Goal: Task Accomplishment & Management: Use online tool/utility

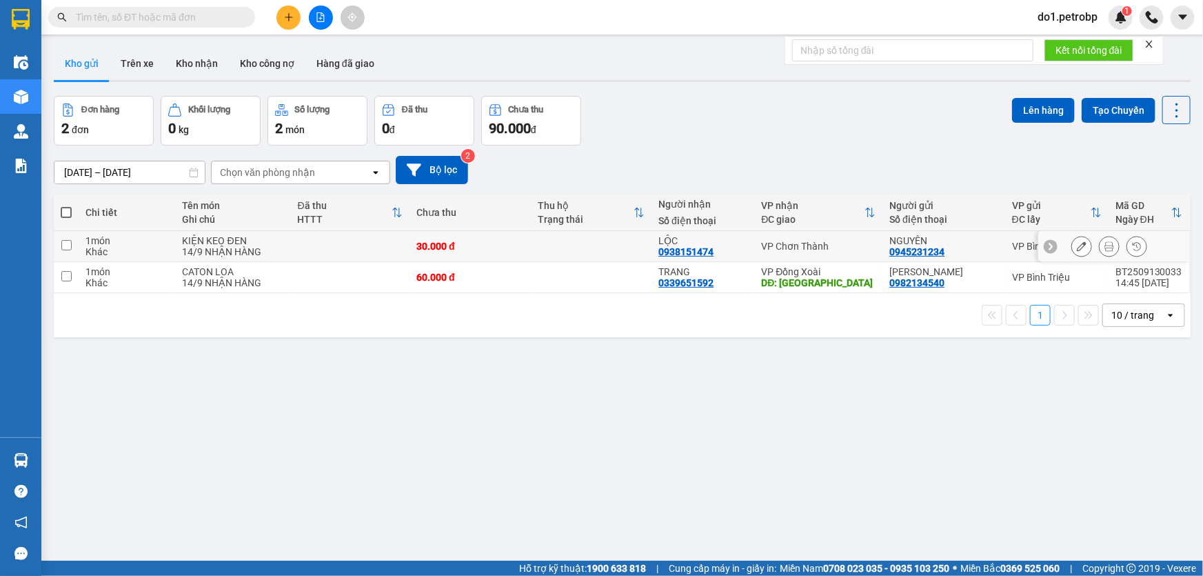
click at [585, 249] on td at bounding box center [591, 246] width 121 height 31
checkbox input "true"
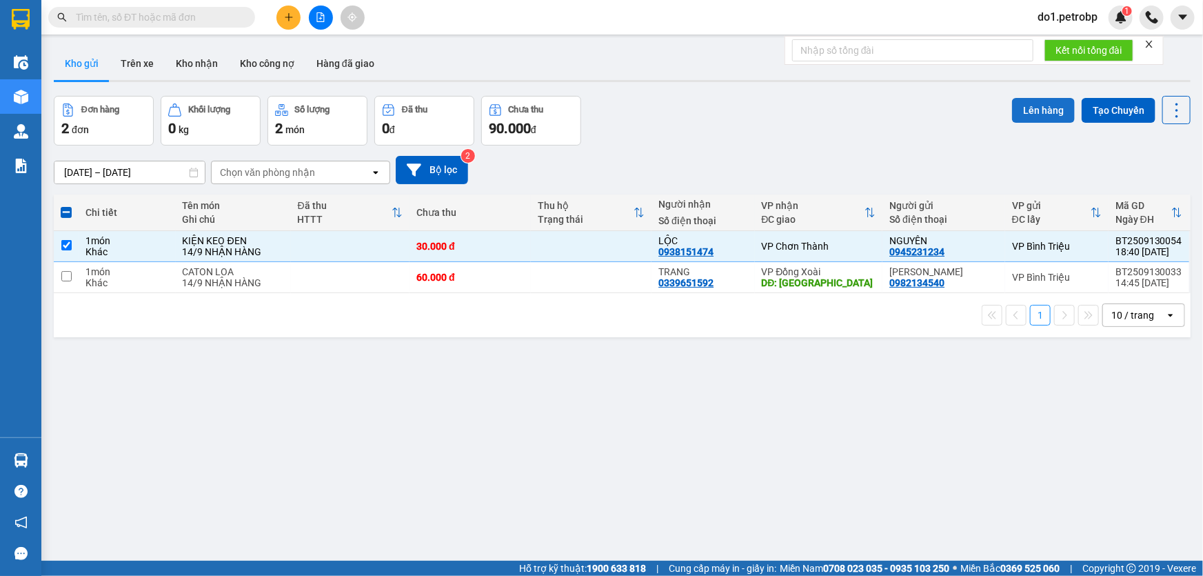
click at [1039, 105] on button "Lên hàng" at bounding box center [1043, 110] width 63 height 25
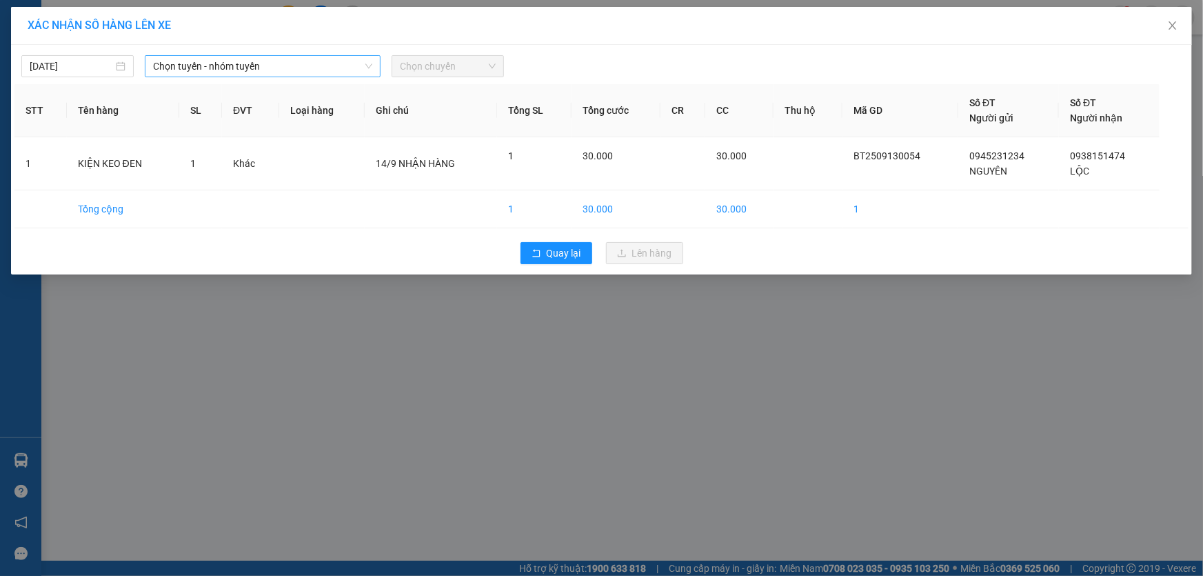
click at [358, 65] on span "Chọn tuyến - nhóm tuyến" at bounding box center [262, 66] width 219 height 21
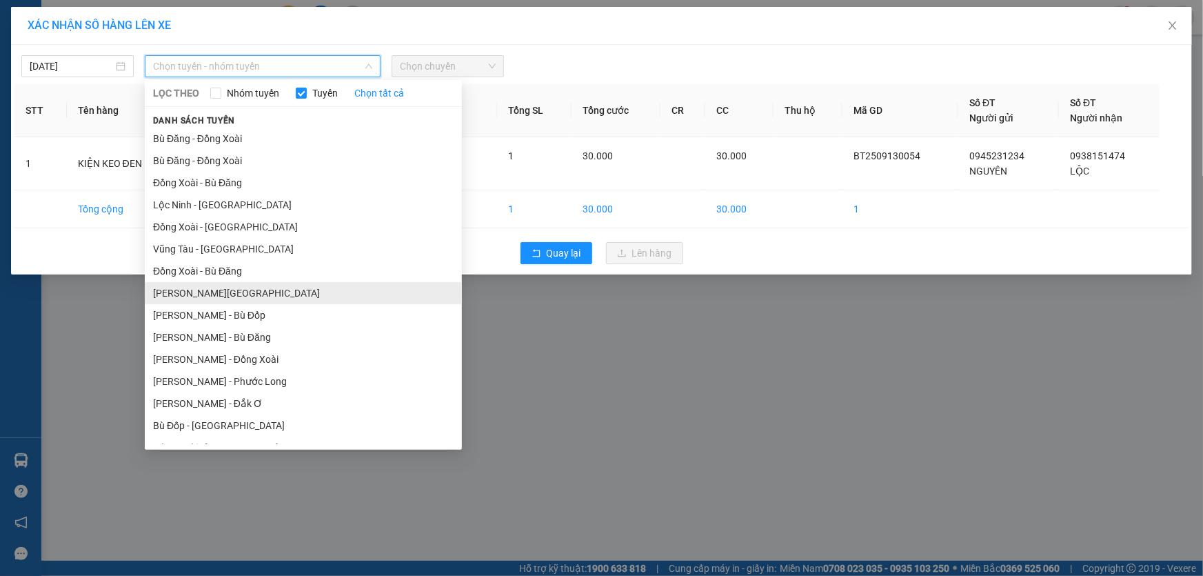
click at [334, 287] on li "[PERSON_NAME][GEOGRAPHIC_DATA]" at bounding box center [303, 293] width 317 height 22
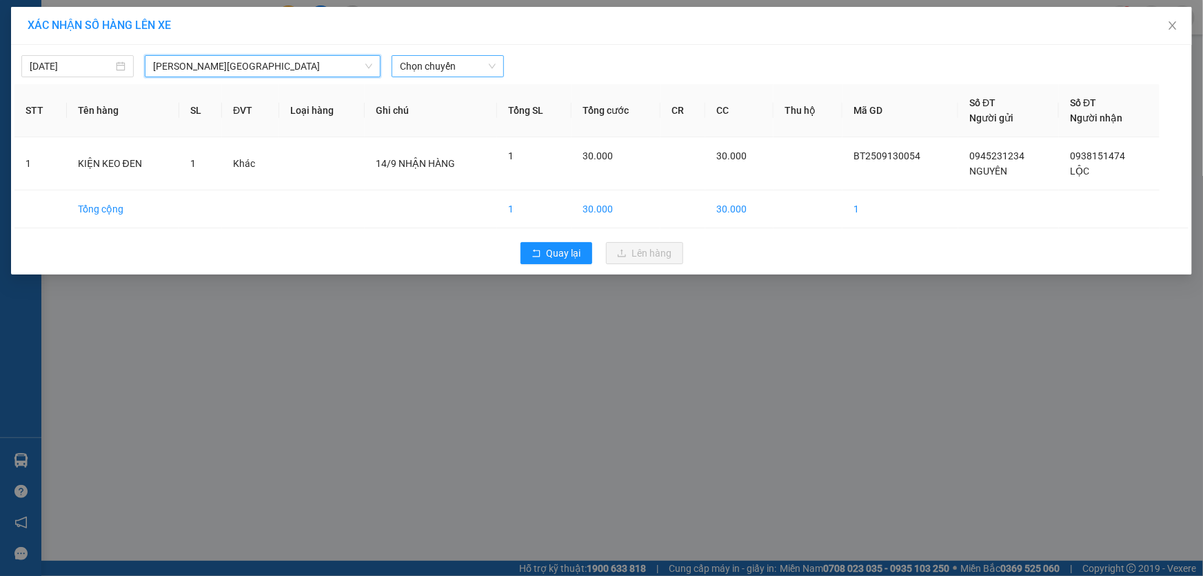
click at [418, 65] on span "Chọn chuyến" at bounding box center [448, 66] width 96 height 21
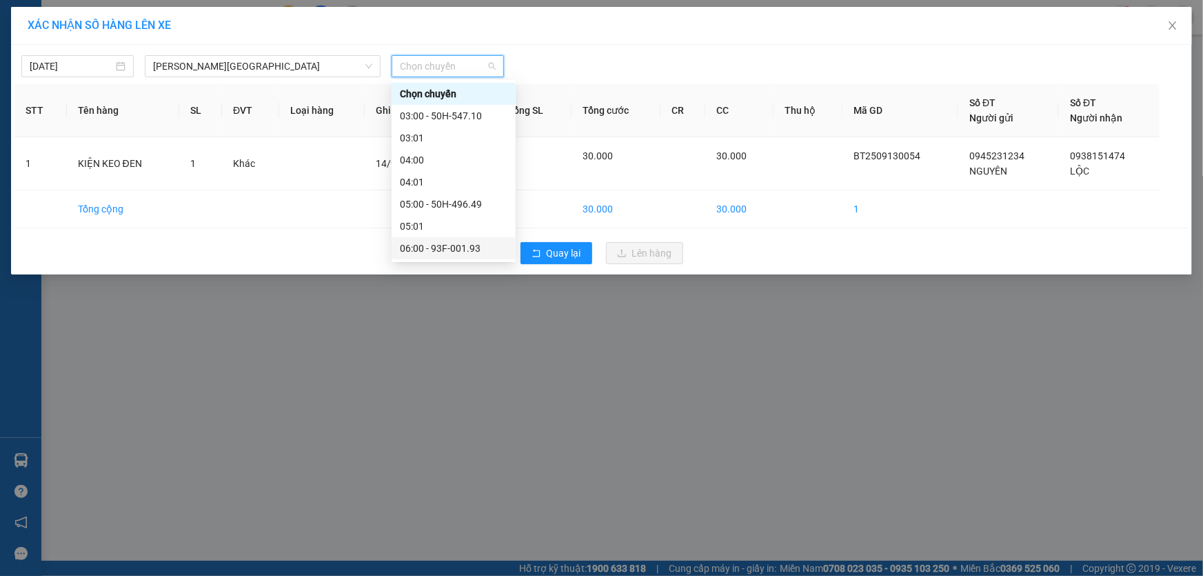
click at [455, 247] on div "06:00 - 93F-001.93" at bounding box center [454, 248] width 108 height 15
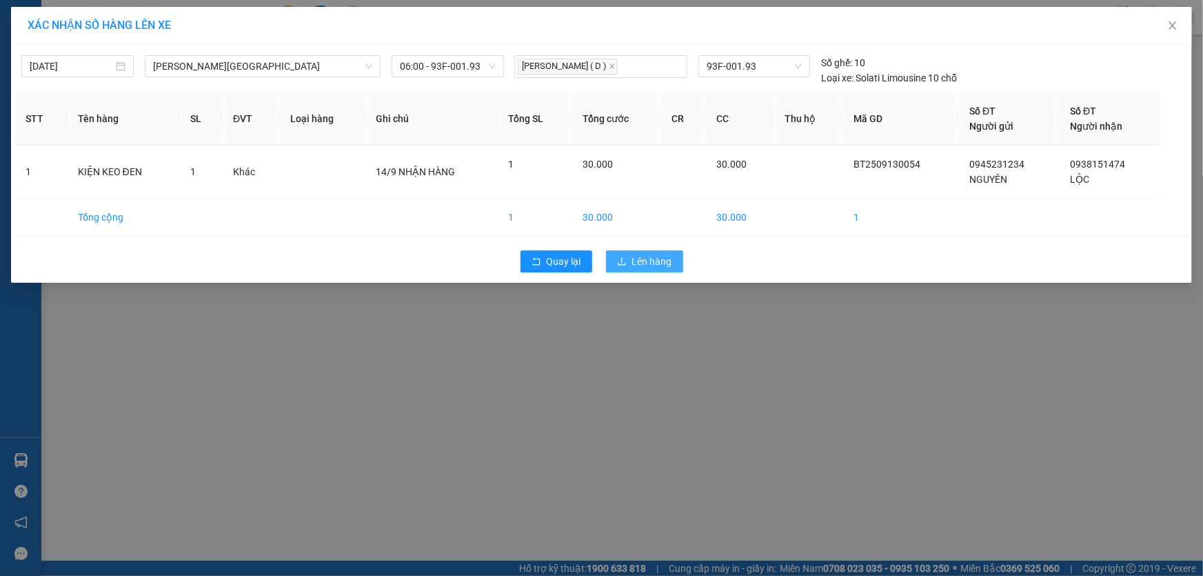
click at [648, 256] on span "Lên hàng" at bounding box center [652, 261] width 40 height 15
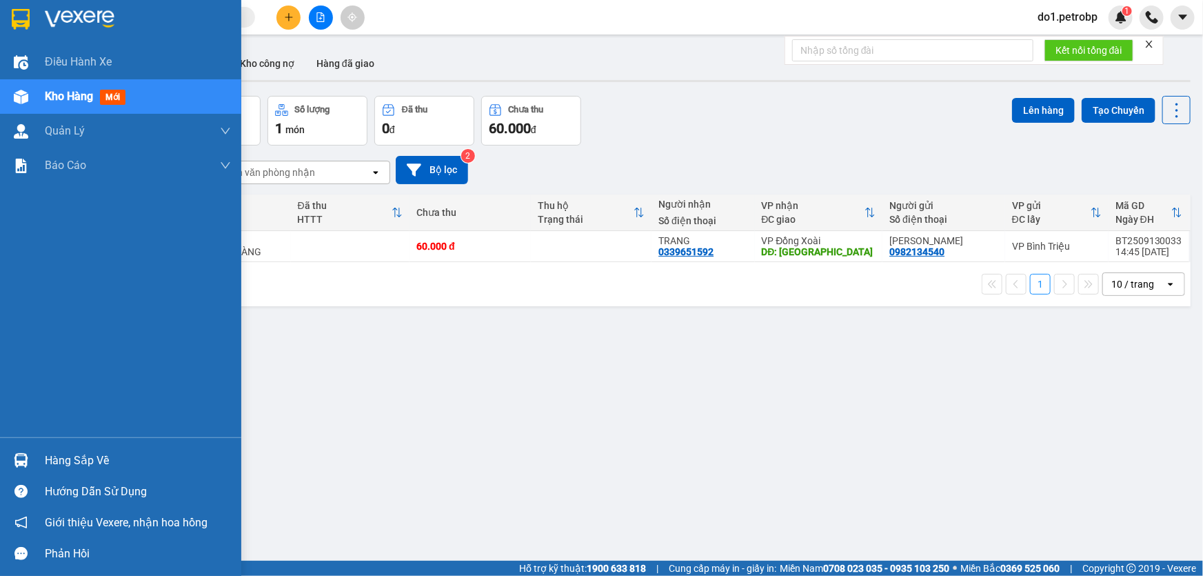
click at [75, 456] on div "Hàng sắp về" at bounding box center [138, 460] width 186 height 21
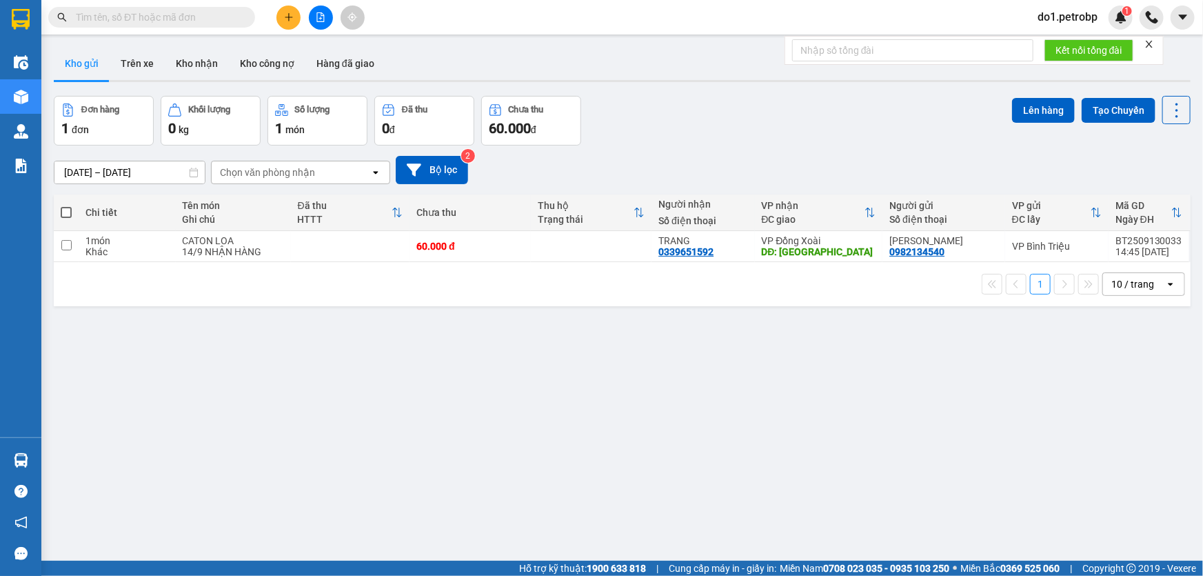
click at [721, 416] on section "Kết quả tìm kiếm ( 0 ) Bộ lọc No Data do1.petrobp 1 Điều hành xe Kho hàng mới Q…" at bounding box center [601, 288] width 1203 height 576
click at [192, 59] on button "Kho nhận" at bounding box center [197, 63] width 64 height 33
